Goal: Task Accomplishment & Management: Use online tool/utility

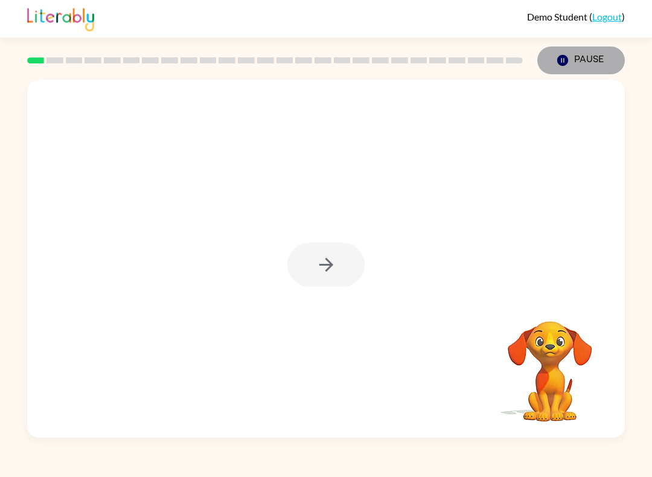
click at [565, 68] on button "Pause Pause" at bounding box center [580, 60] width 87 height 28
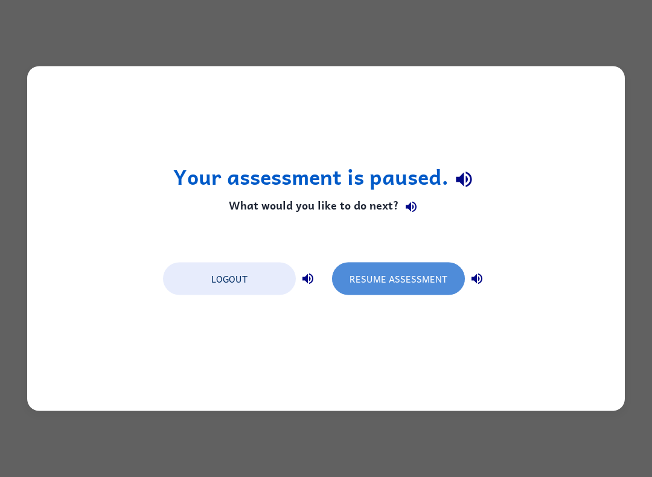
click at [392, 283] on button "Resume Assessment" at bounding box center [398, 278] width 133 height 33
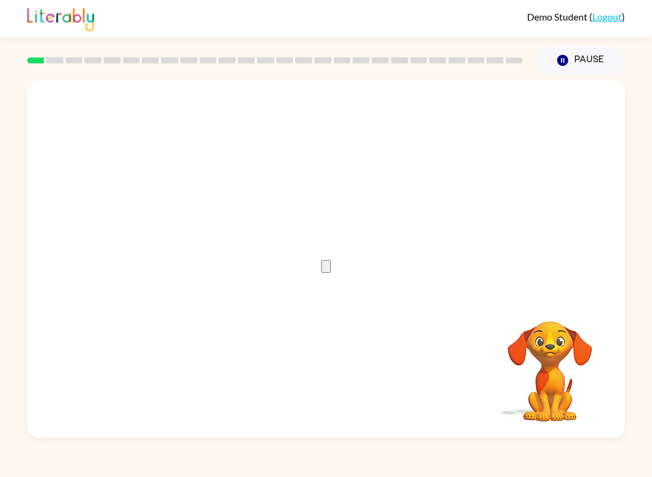
click at [326, 269] on icon "button" at bounding box center [326, 269] width 0 height 0
click at [331, 373] on button "button" at bounding box center [326, 375] width 10 height 13
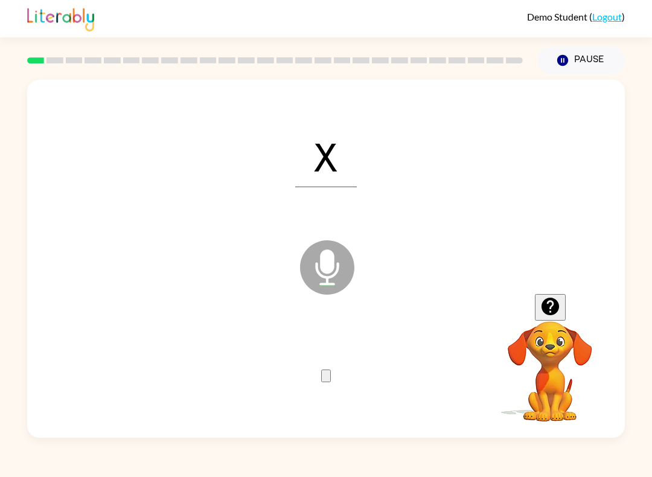
click at [331, 378] on button "button" at bounding box center [326, 375] width 10 height 13
click at [331, 376] on button "button" at bounding box center [326, 375] width 10 height 13
click at [326, 378] on icon "button" at bounding box center [326, 378] width 0 height 0
click at [325, 369] on button "button" at bounding box center [326, 375] width 10 height 13
click at [326, 378] on icon "button" at bounding box center [326, 378] width 0 height 0
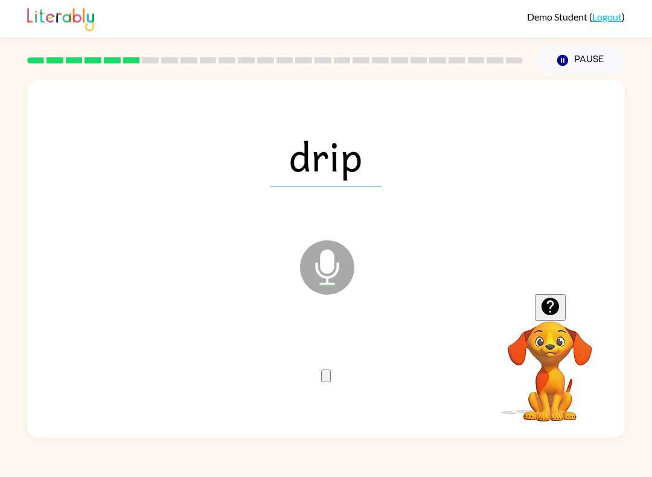
click at [328, 381] on icon "button" at bounding box center [333, 386] width 10 height 10
click at [331, 382] on button "button" at bounding box center [326, 375] width 10 height 13
click at [326, 378] on icon "button" at bounding box center [326, 378] width 0 height 0
click at [331, 369] on button "button" at bounding box center [326, 375] width 10 height 13
click at [326, 378] on icon "button" at bounding box center [326, 378] width 0 height 0
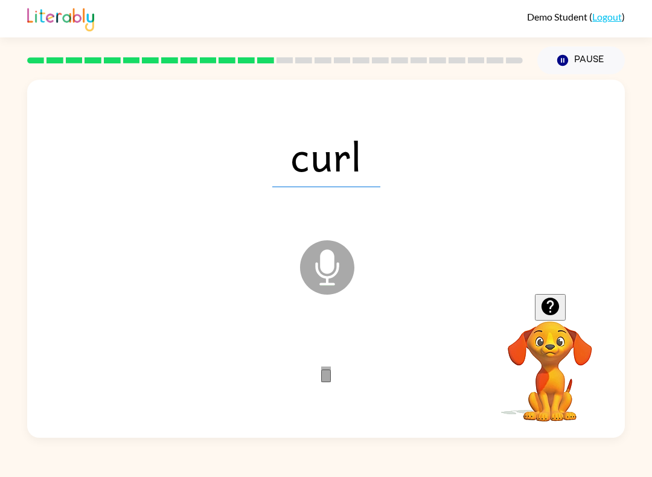
click at [331, 381] on icon "button" at bounding box center [333, 386] width 10 height 10
click at [326, 378] on icon "button" at bounding box center [326, 378] width 0 height 0
click at [328, 381] on icon "button" at bounding box center [333, 386] width 10 height 10
click at [331, 376] on button "button" at bounding box center [326, 375] width 10 height 13
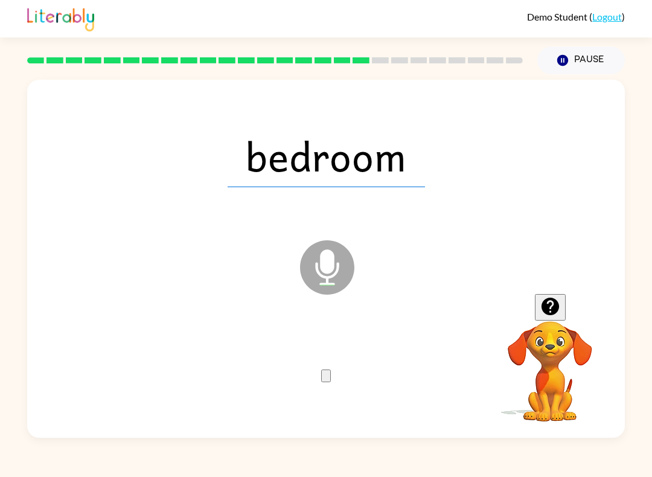
click at [321, 375] on button "button" at bounding box center [326, 375] width 10 height 13
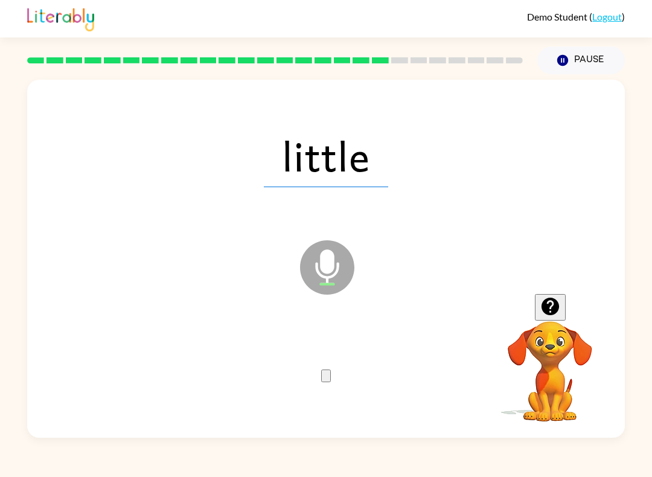
click at [328, 369] on button "button" at bounding box center [326, 375] width 10 height 13
click at [326, 378] on icon "button" at bounding box center [326, 378] width 0 height 0
click at [321, 374] on button "button" at bounding box center [326, 375] width 10 height 13
click at [326, 378] on icon "button" at bounding box center [326, 378] width 0 height 0
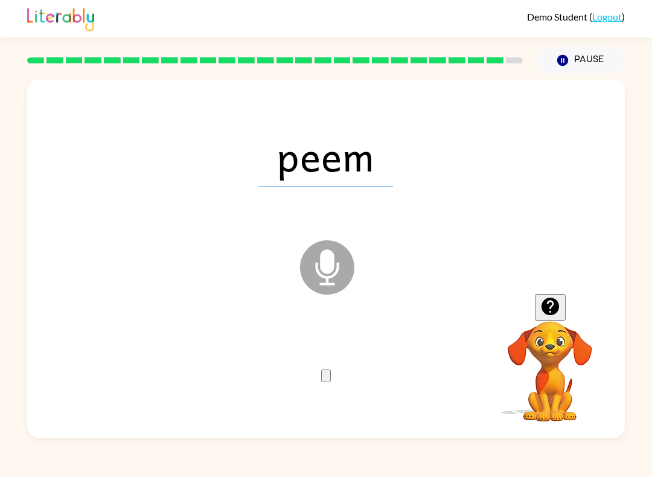
click at [331, 372] on button "button" at bounding box center [326, 375] width 10 height 13
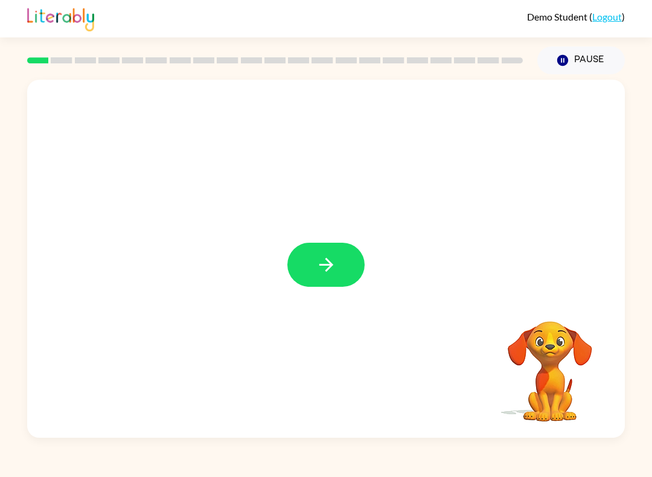
click at [350, 267] on button "button" at bounding box center [325, 265] width 77 height 44
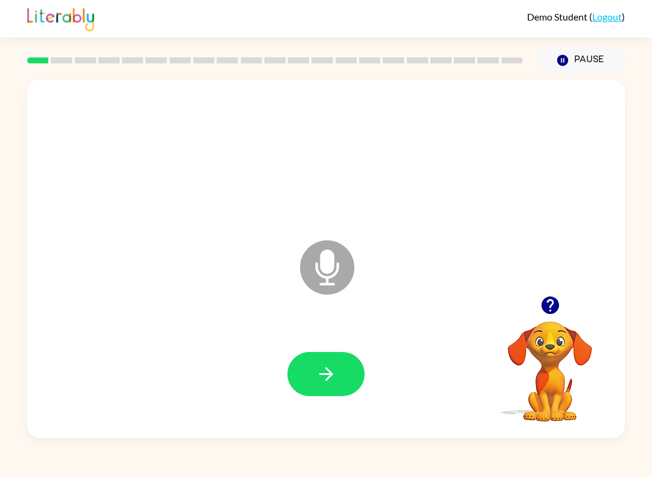
click at [326, 369] on icon "button" at bounding box center [326, 374] width 14 height 14
click at [335, 381] on icon "button" at bounding box center [326, 373] width 21 height 21
click at [327, 372] on icon "button" at bounding box center [326, 373] width 21 height 21
click at [322, 363] on button "button" at bounding box center [325, 374] width 77 height 44
click at [328, 377] on icon "button" at bounding box center [326, 373] width 21 height 21
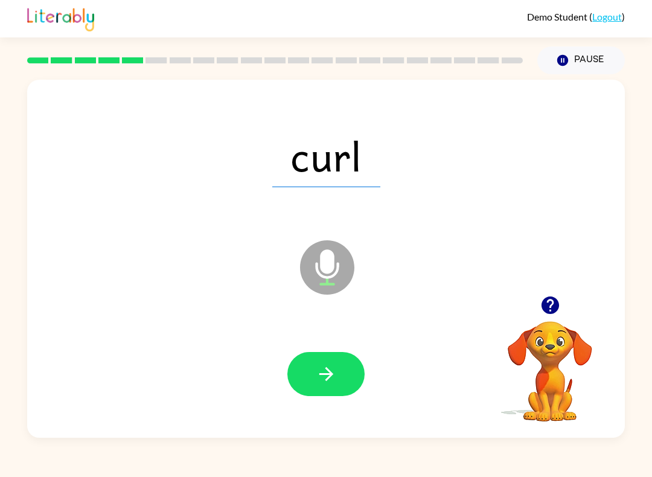
click at [330, 369] on icon "button" at bounding box center [326, 373] width 21 height 21
click at [332, 364] on icon "button" at bounding box center [326, 373] width 21 height 21
click at [338, 370] on button "button" at bounding box center [325, 374] width 77 height 44
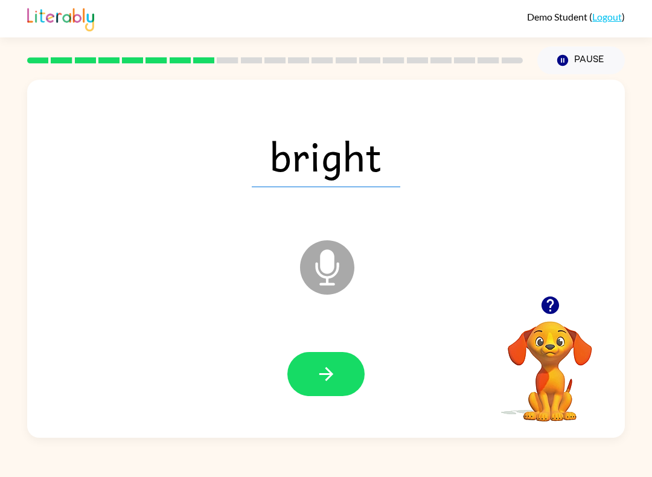
click at [332, 371] on icon "button" at bounding box center [326, 373] width 21 height 21
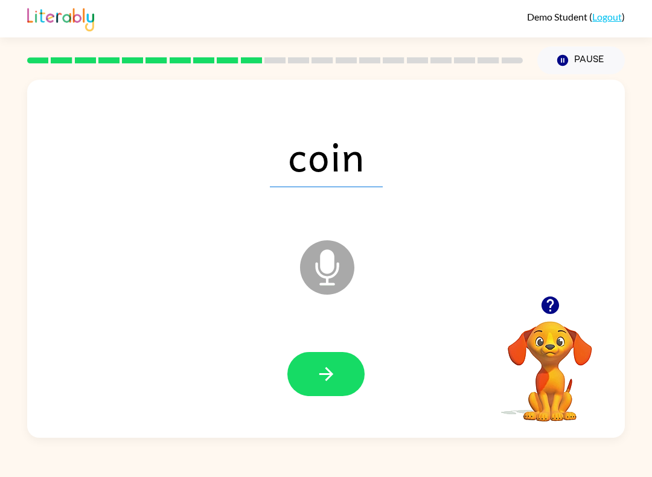
click at [332, 375] on icon "button" at bounding box center [326, 373] width 21 height 21
click at [337, 372] on button "button" at bounding box center [325, 374] width 77 height 44
click at [334, 374] on icon "button" at bounding box center [326, 373] width 21 height 21
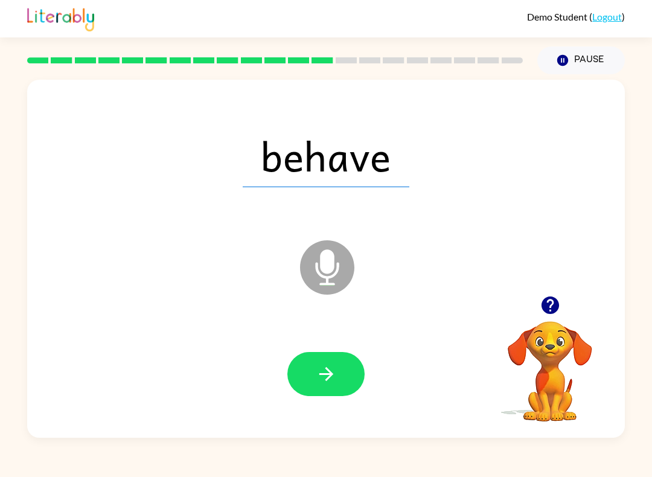
click at [339, 370] on button "button" at bounding box center [325, 374] width 77 height 44
click at [340, 372] on button "button" at bounding box center [325, 374] width 77 height 44
click at [337, 373] on button "button" at bounding box center [325, 374] width 77 height 44
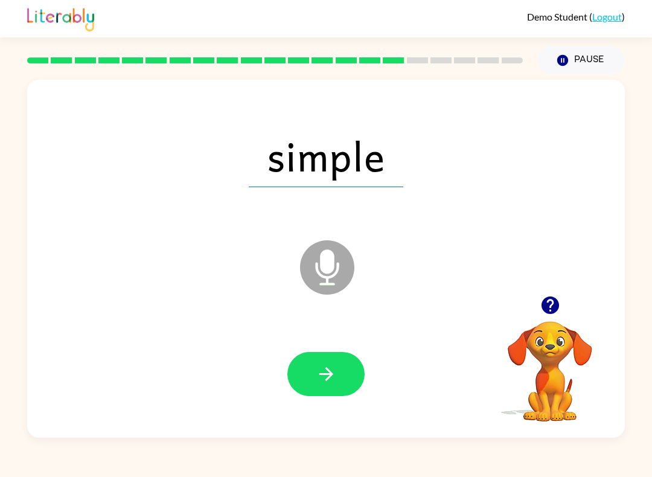
click at [342, 366] on button "button" at bounding box center [325, 374] width 77 height 44
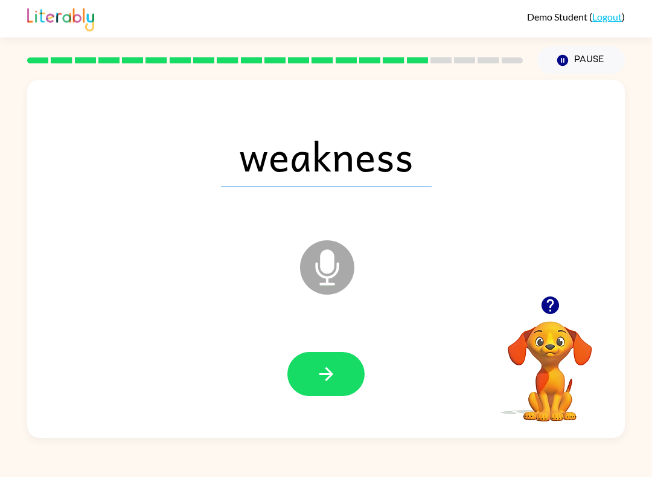
click at [340, 373] on button "button" at bounding box center [325, 374] width 77 height 44
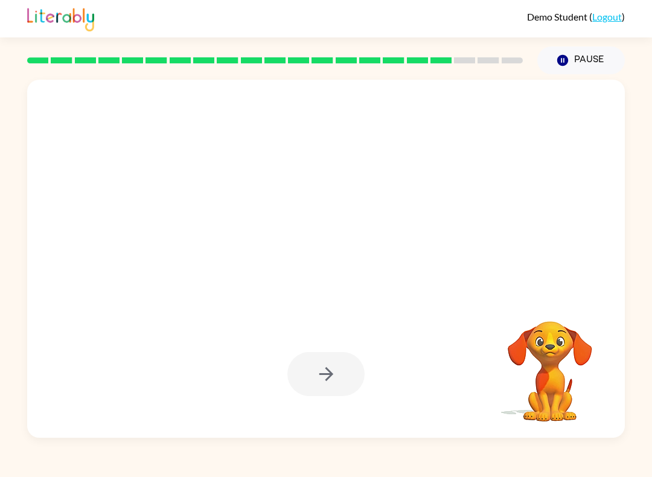
click at [335, 386] on div at bounding box center [325, 374] width 77 height 44
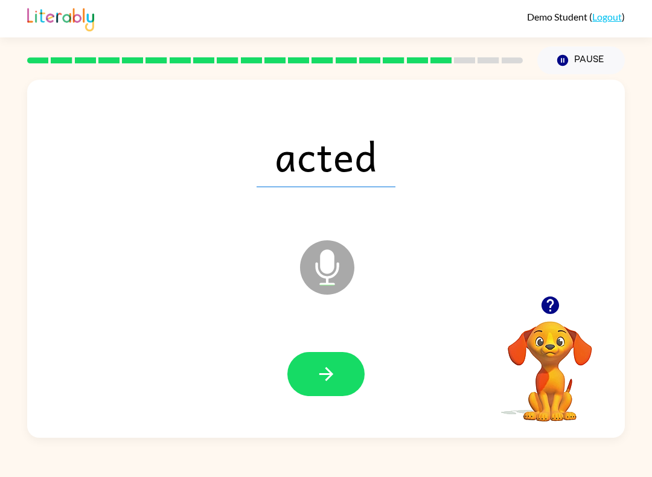
click at [337, 379] on button "button" at bounding box center [325, 374] width 77 height 44
click at [334, 374] on icon "button" at bounding box center [326, 373] width 21 height 21
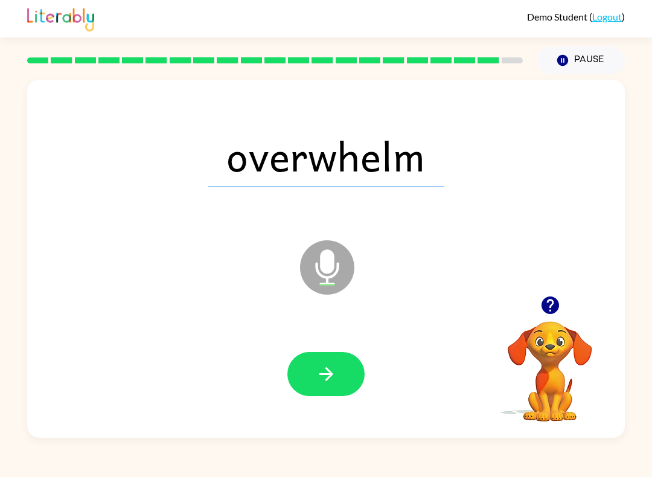
click at [335, 368] on icon "button" at bounding box center [326, 373] width 21 height 21
